Goal: Task Accomplishment & Management: Manage account settings

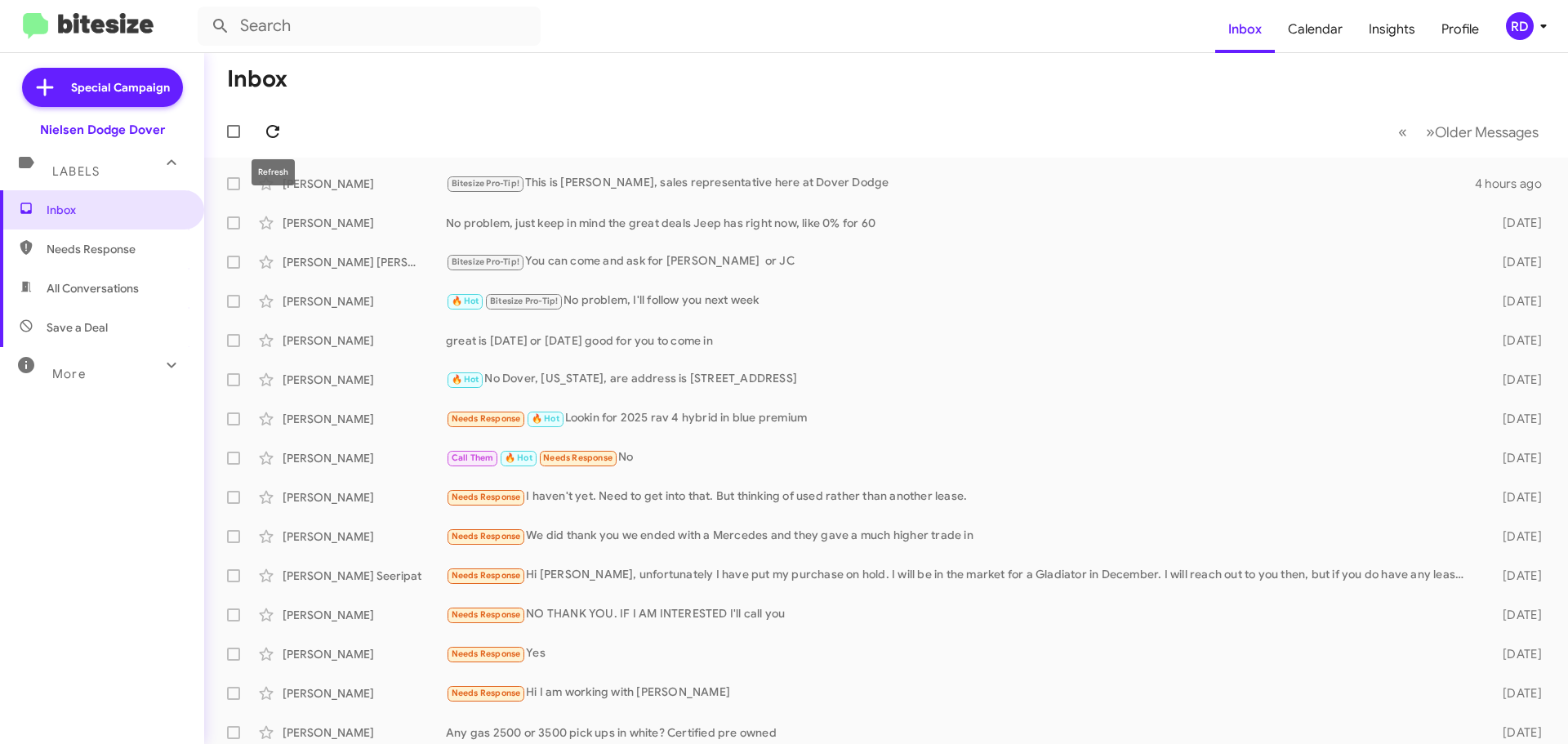
click at [263, 130] on icon at bounding box center [273, 131] width 20 height 20
click at [1262, 35] on span "Inbox" at bounding box center [1245, 29] width 60 height 47
click at [91, 243] on span "Needs Response" at bounding box center [115, 249] width 138 height 16
type input "in:needs-response"
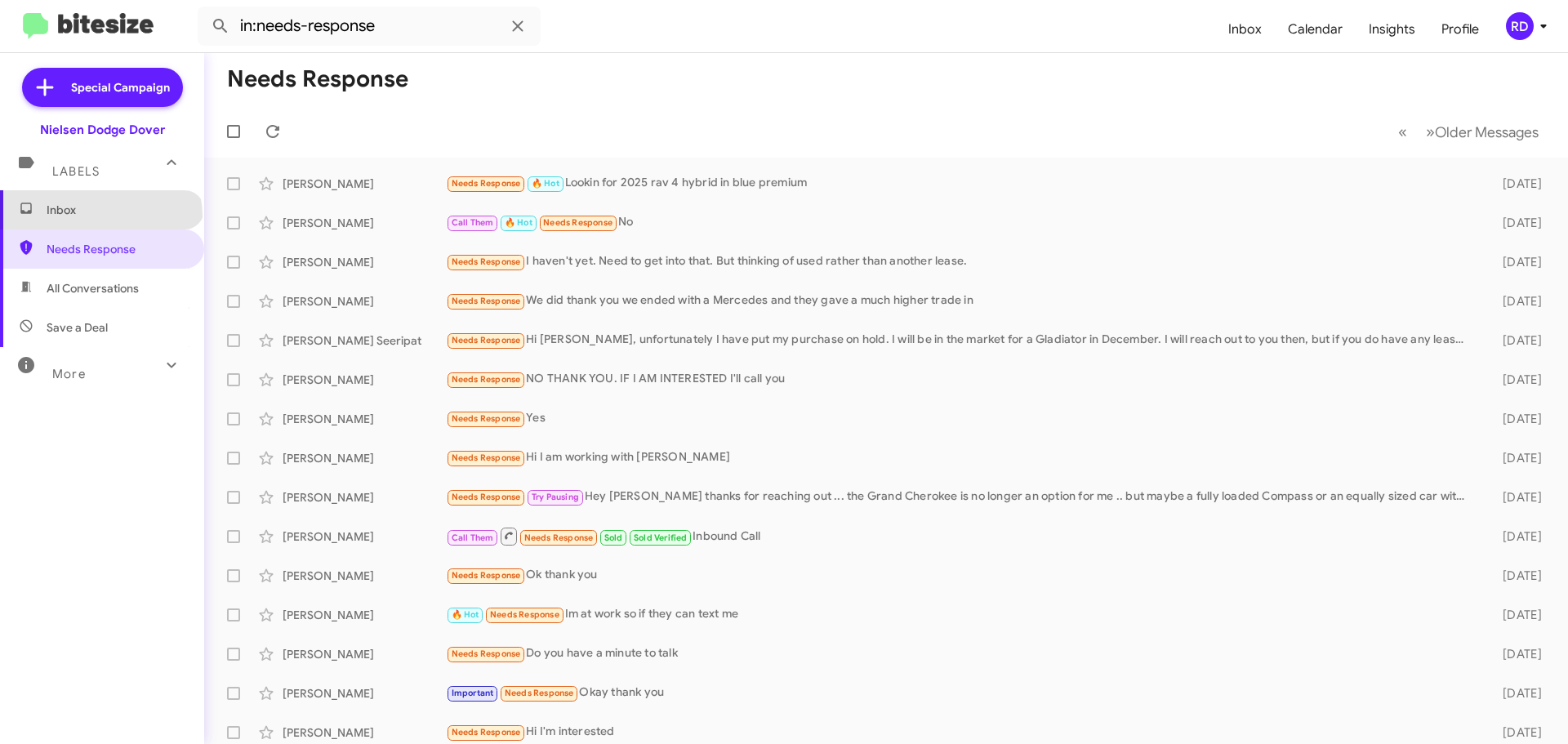
click at [100, 216] on span "Inbox" at bounding box center [115, 210] width 138 height 16
